Goal: Information Seeking & Learning: Learn about a topic

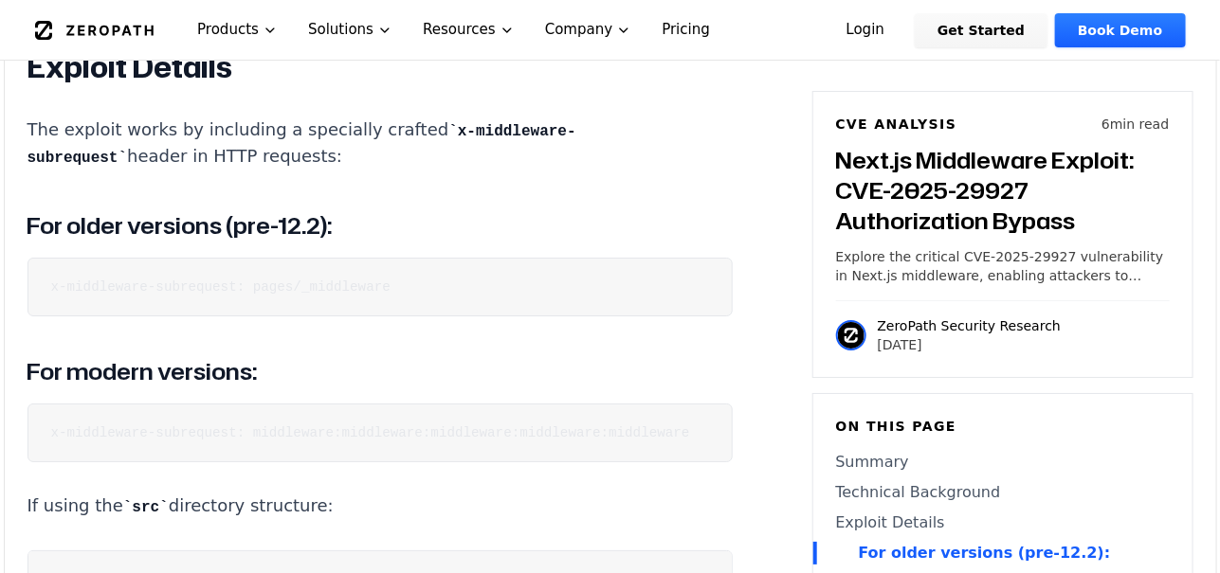
scroll to position [2464, 0]
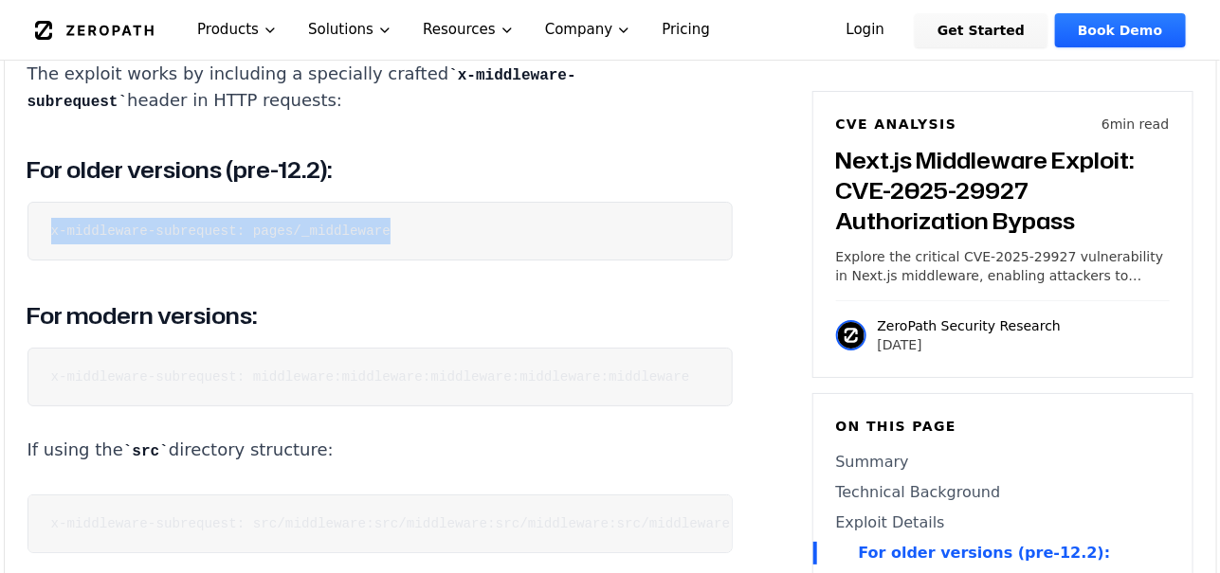
drag, startPoint x: 15, startPoint y: 228, endPoint x: 542, endPoint y: 318, distance: 534.5
copy code "x-middleware-subrequest: pages/_middleware"
click at [436, 254] on pre "x-middleware-subrequest: pages/_middleware" at bounding box center [379, 231] width 705 height 59
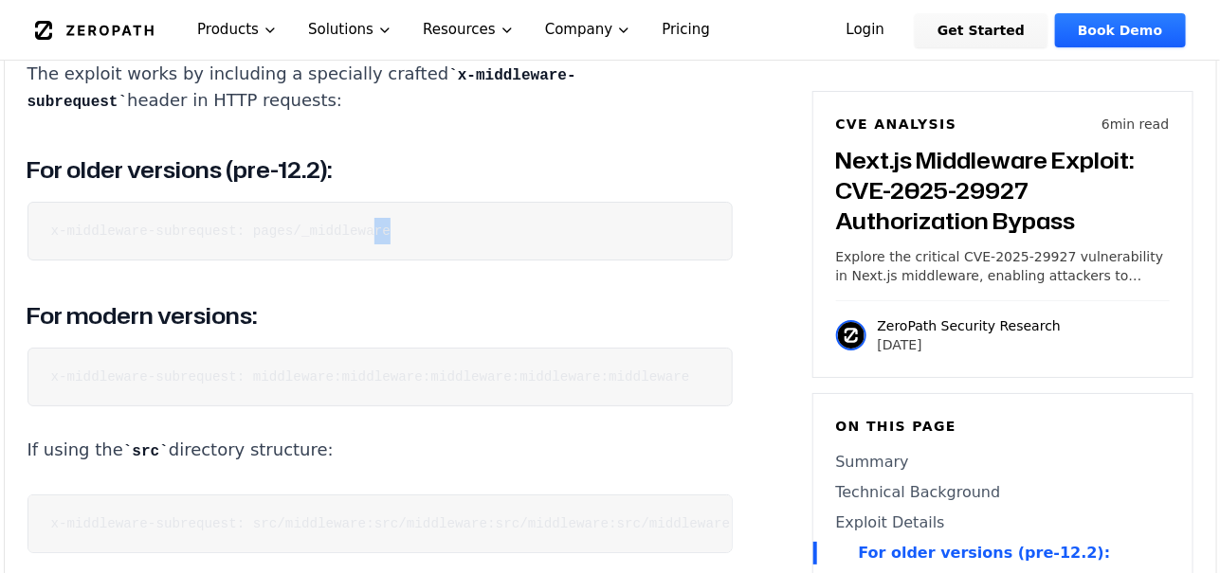
drag, startPoint x: 384, startPoint y: 226, endPoint x: 333, endPoint y: 235, distance: 51.9
click at [342, 232] on pre "x-middleware-subrequest: pages/_middleware" at bounding box center [379, 231] width 705 height 59
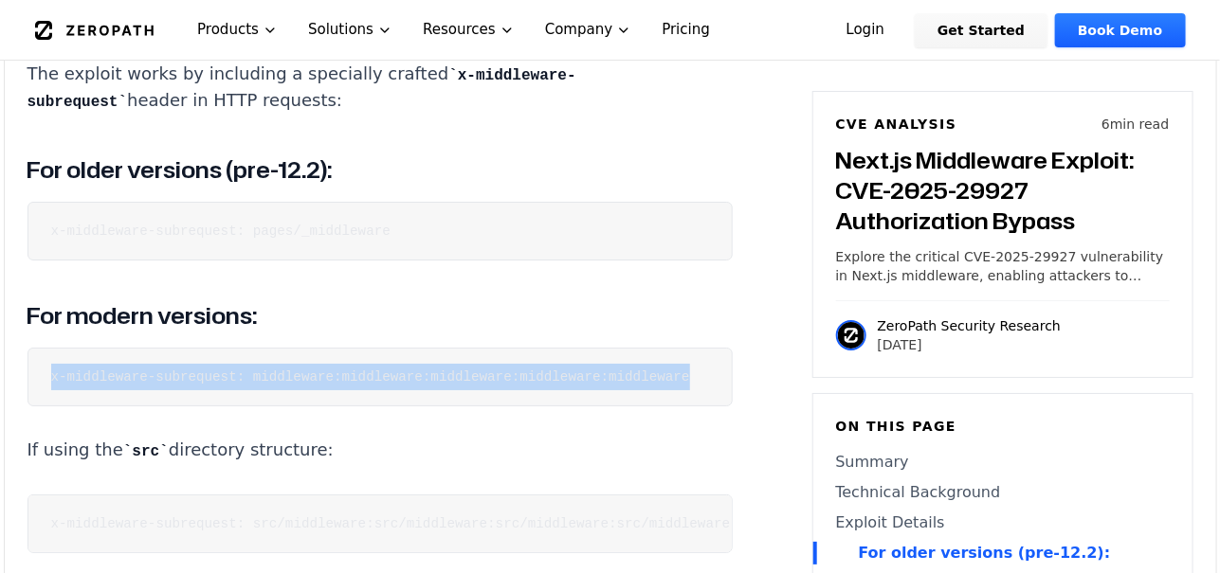
scroll to position [0, 34]
drag, startPoint x: 38, startPoint y: 374, endPoint x: 647, endPoint y: 410, distance: 610.4
copy code "x-middleware-subrequest: middleware:middleware:middleware:middleware:middleware"
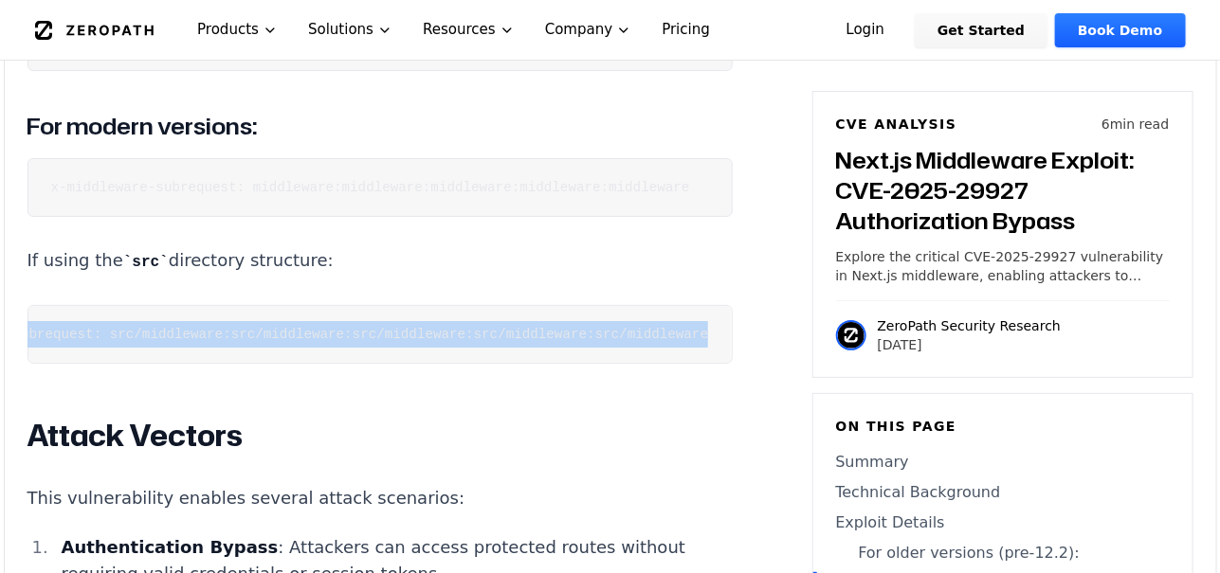
scroll to position [0, 182]
drag, startPoint x: 15, startPoint y: 336, endPoint x: 626, endPoint y: 342, distance: 611.2
click at [626, 342] on div "Experimental AI-Generated Content This CVE analysis is an experimental publicat…" at bounding box center [610, 570] width 1211 height 5499
copy code "x-middleware-subrequest: src/middleware:src/middleware:src/middleware:src/middl…"
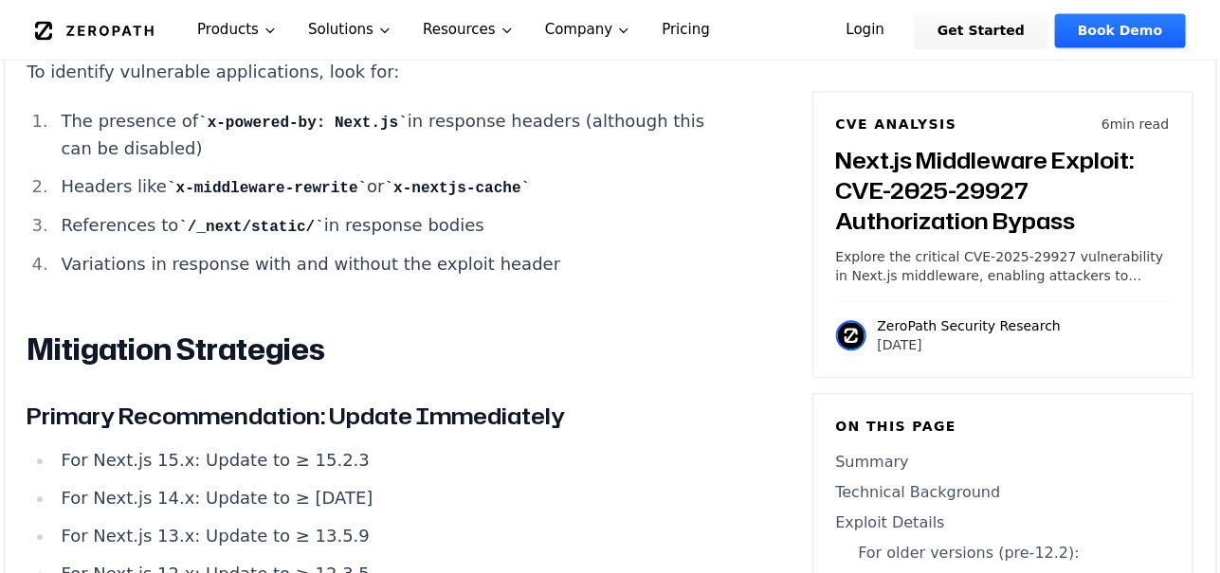
scroll to position [4263, 0]
